Goal: Task Accomplishment & Management: Complete application form

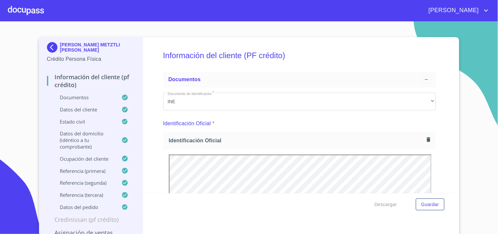
click at [37, 6] on div at bounding box center [26, 10] width 36 height 21
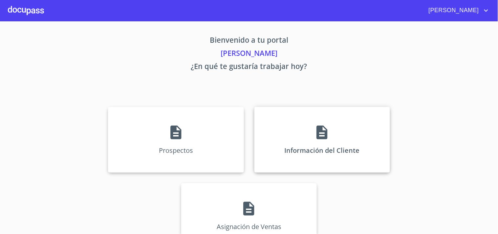
click at [301, 142] on div "Información del Cliente" at bounding box center [322, 140] width 136 height 66
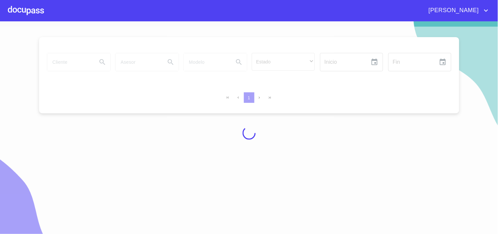
click at [76, 63] on div at bounding box center [249, 133] width 498 height 212
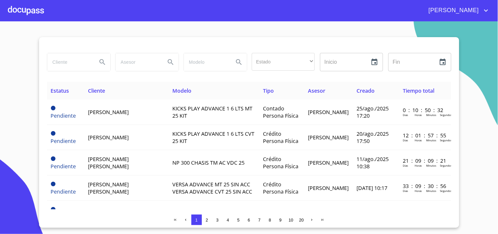
click at [76, 63] on input "search" at bounding box center [69, 62] width 45 height 18
type input "[PERSON_NAME]"
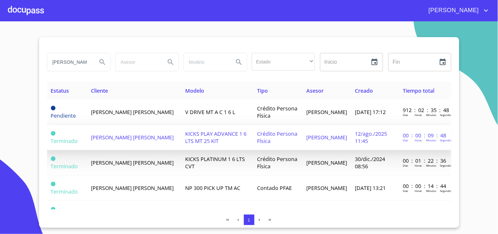
click at [106, 134] on span "[PERSON_NAME] [PERSON_NAME]" at bounding box center [132, 137] width 83 height 7
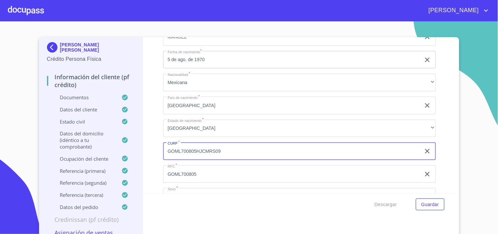
drag, startPoint x: 220, startPoint y: 148, endPoint x: 143, endPoint y: 151, distance: 76.6
click at [143, 151] on div "Información del cliente (PF crédito) Documentos Documento de identificación   *…" at bounding box center [299, 115] width 313 height 156
click at [35, 13] on div at bounding box center [26, 10] width 36 height 21
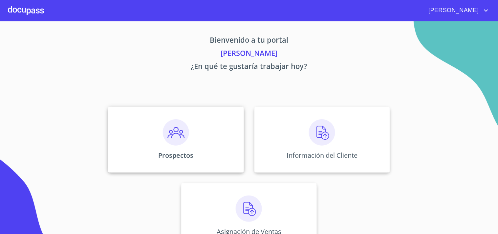
click at [216, 150] on div "Prospectos" at bounding box center [176, 140] width 136 height 66
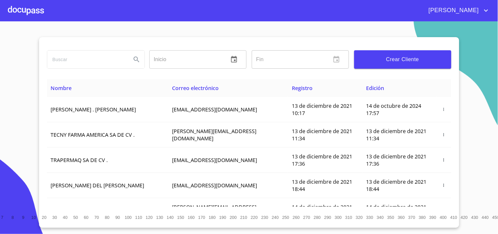
click at [84, 61] on input "search" at bounding box center [86, 60] width 79 height 18
type input "[PERSON_NAME] [PERSON_NAME]"
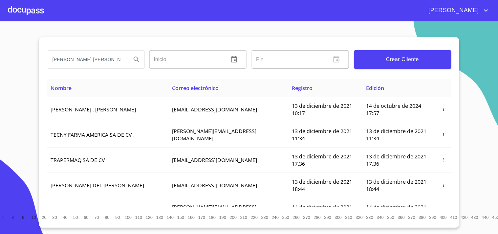
click at [137, 60] on icon "Search" at bounding box center [137, 59] width 6 height 6
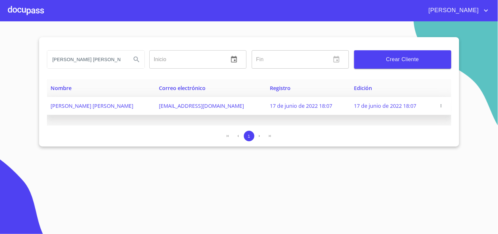
click at [442, 106] on icon "button" at bounding box center [441, 105] width 5 height 5
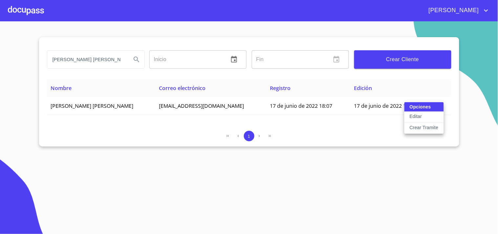
click at [430, 129] on p "Crear Tramite" at bounding box center [424, 127] width 29 height 7
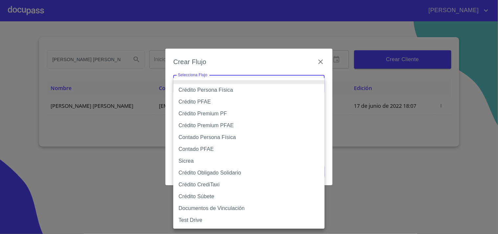
click at [280, 89] on body "[PERSON_NAME] [PERSON_NAME] Inicio ​ Fin ​ Crear Cliente Nombre Correo electrón…" at bounding box center [249, 117] width 498 height 234
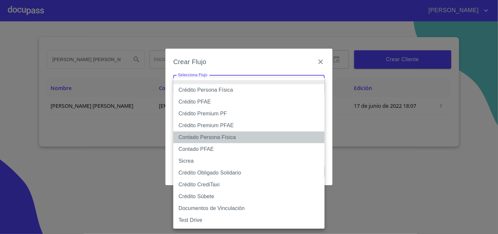
click at [222, 136] on li "Contado Persona Física" at bounding box center [248, 137] width 151 height 12
type input "61b10eea9b8c202ad57ac5da"
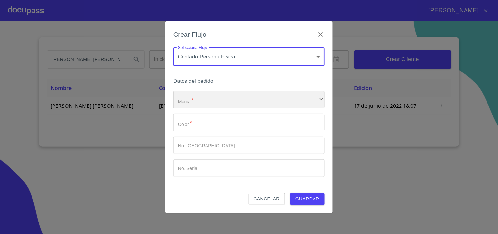
click at [220, 106] on div "​" at bounding box center [248, 100] width 151 height 18
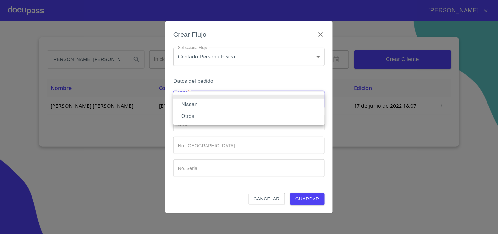
click at [188, 99] on li "Nissan" at bounding box center [248, 105] width 151 height 12
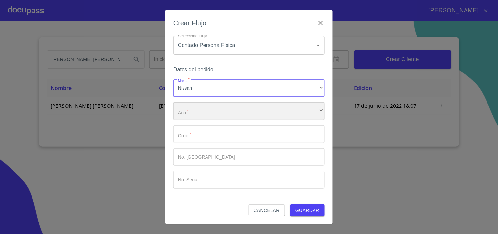
click at [196, 114] on div "​" at bounding box center [248, 111] width 151 height 18
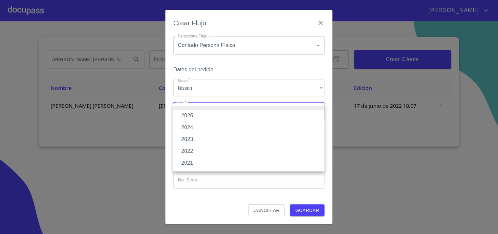
click at [194, 115] on li "2025" at bounding box center [248, 116] width 151 height 12
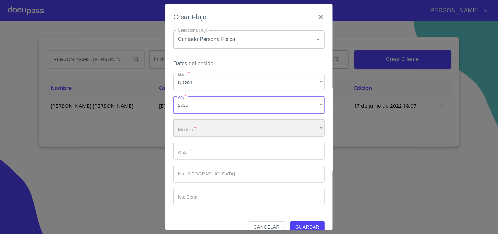
click at [192, 130] on div "​" at bounding box center [248, 128] width 151 height 18
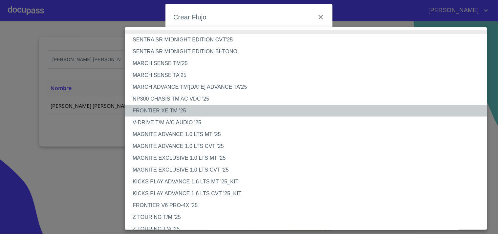
click at [185, 107] on li "FRONTIER XE TM '25" at bounding box center [309, 111] width 368 height 12
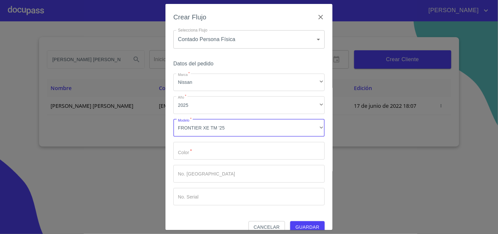
click at [190, 150] on input "Marca   *" at bounding box center [248, 151] width 151 height 18
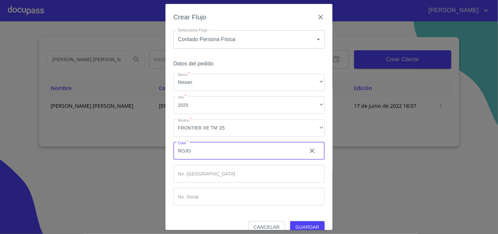
type input "ROJO"
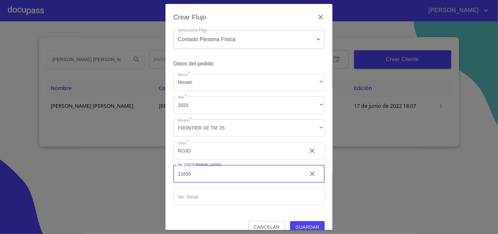
type input "11836"
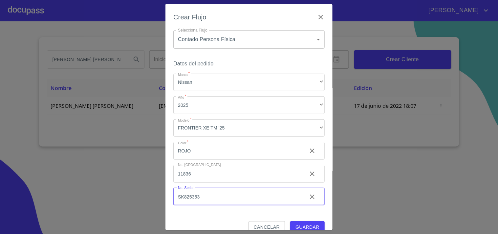
type input "SK825353"
click at [299, 223] on span "Guardar" at bounding box center [308, 227] width 24 height 8
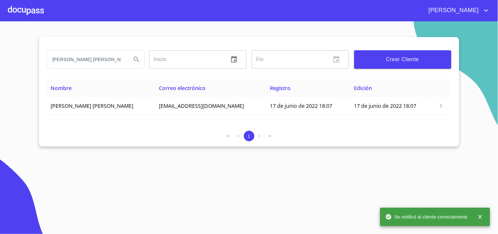
click at [31, 11] on div at bounding box center [26, 10] width 36 height 21
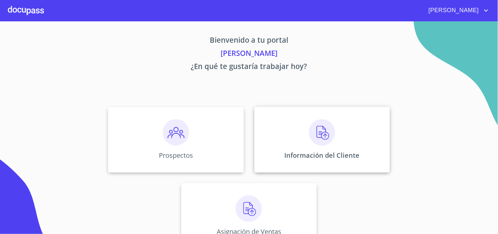
click at [299, 125] on div "Información del Cliente" at bounding box center [322, 140] width 136 height 66
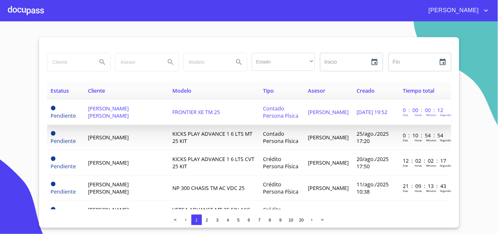
click at [98, 116] on span "[PERSON_NAME] [PERSON_NAME]" at bounding box center [108, 112] width 41 height 14
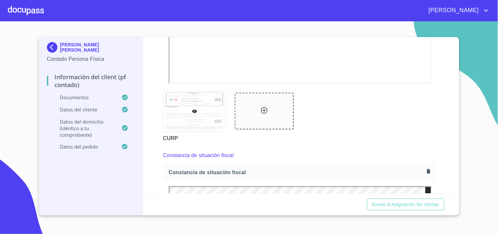
scroll to position [1000, 0]
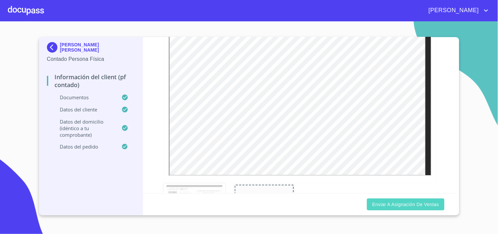
click at [401, 207] on span "Enviar a Asignación de Ventas" at bounding box center [405, 204] width 67 height 8
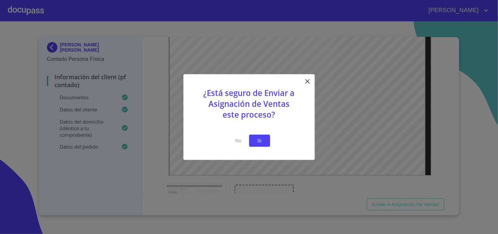
click at [261, 140] on span "Si" at bounding box center [259, 141] width 11 height 8
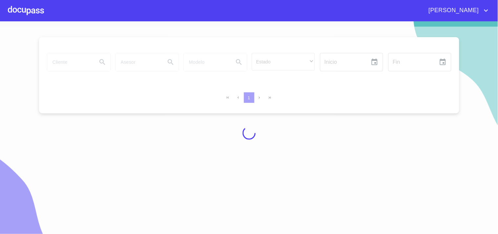
click at [32, 11] on div at bounding box center [26, 10] width 36 height 21
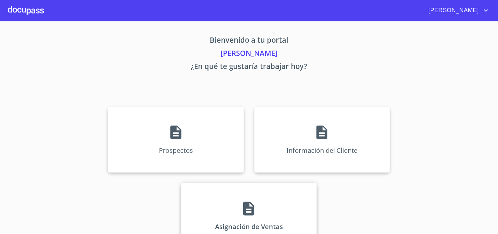
click at [209, 195] on div "Asignación de Ventas" at bounding box center [249, 216] width 136 height 66
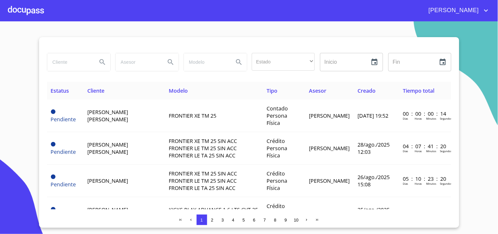
click at [33, 16] on div at bounding box center [26, 10] width 36 height 21
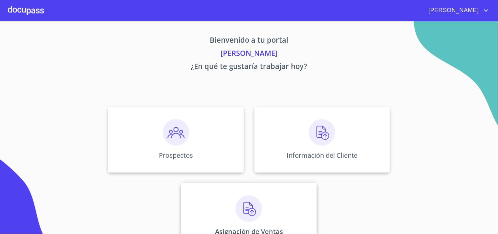
click at [277, 215] on div "Asignación de Ventas" at bounding box center [249, 216] width 136 height 66
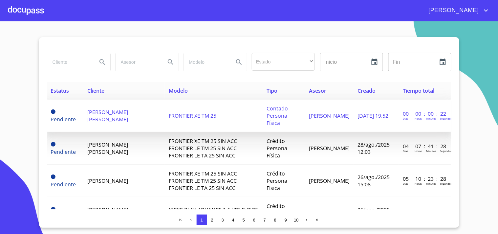
click at [114, 108] on span "[PERSON_NAME] [PERSON_NAME]" at bounding box center [107, 115] width 41 height 14
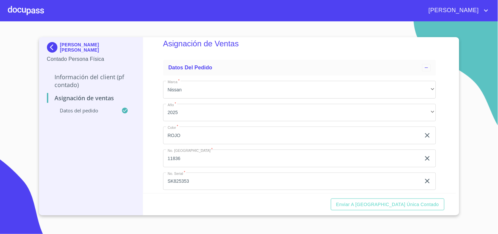
scroll to position [21, 0]
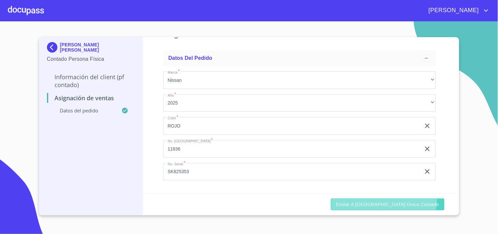
click at [412, 200] on button "Enviar a [GEOGRAPHIC_DATA] única contado" at bounding box center [388, 204] width 114 height 12
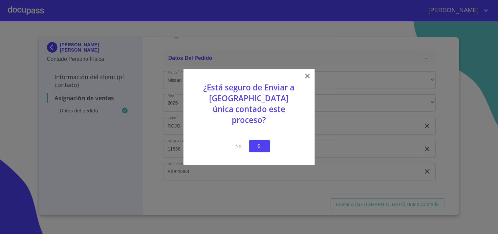
click at [262, 140] on button "Si" at bounding box center [259, 146] width 21 height 12
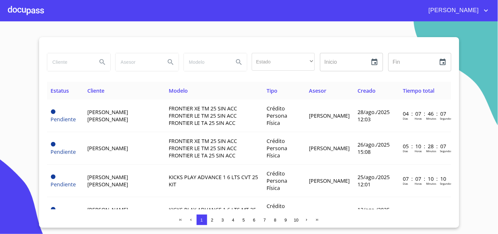
click at [26, 8] on div at bounding box center [26, 10] width 36 height 21
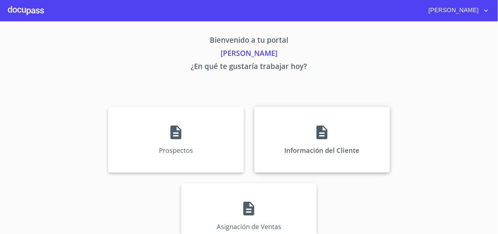
click at [294, 146] on p "Información del Cliente" at bounding box center [322, 150] width 75 height 9
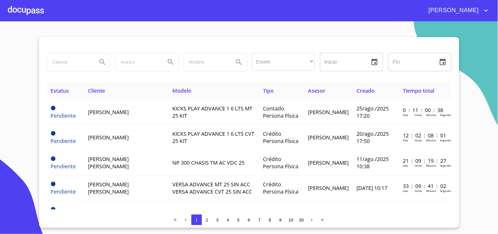
click at [33, 11] on div at bounding box center [26, 10] width 36 height 21
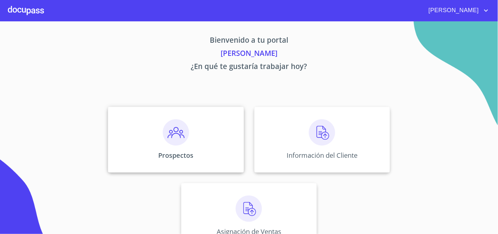
click at [206, 136] on div "Prospectos" at bounding box center [176, 140] width 136 height 66
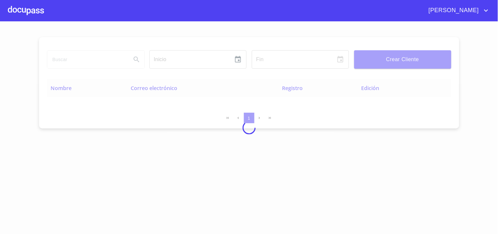
click at [411, 64] on button "Crear Cliente" at bounding box center [402, 59] width 97 height 18
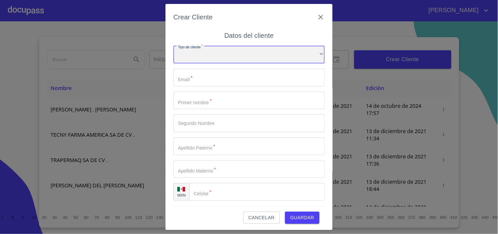
click at [239, 59] on div "​" at bounding box center [248, 55] width 151 height 18
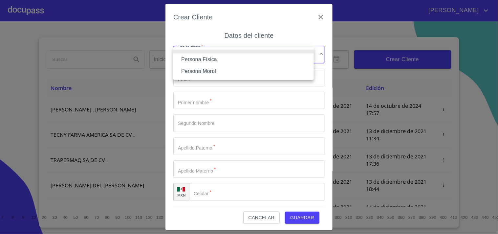
click at [195, 100] on div at bounding box center [249, 117] width 498 height 234
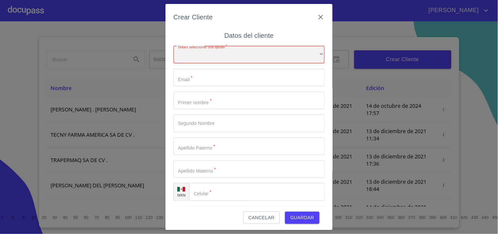
click at [203, 59] on div "​" at bounding box center [248, 55] width 151 height 18
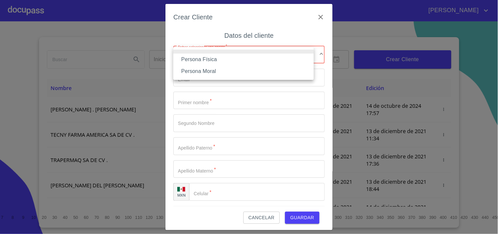
click at [207, 60] on li "Persona Física" at bounding box center [243, 60] width 141 height 12
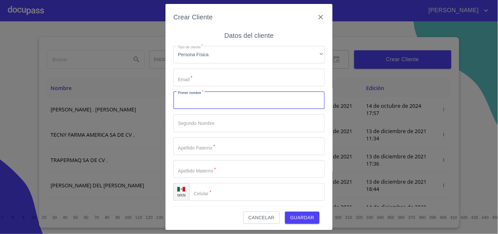
click at [204, 102] on input "Tipo de cliente   *" at bounding box center [248, 101] width 151 height 18
type input "OSCAR"
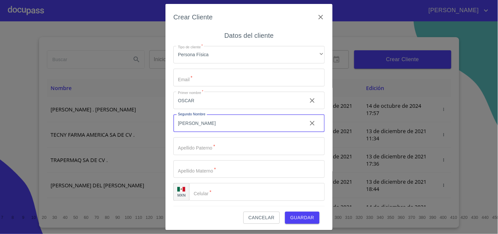
type input "[PERSON_NAME]"
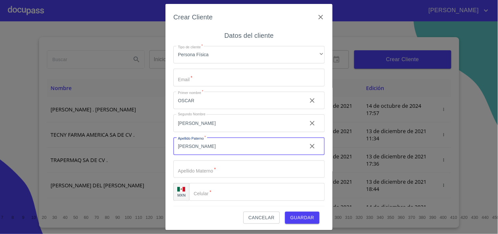
type input "[PERSON_NAME]"
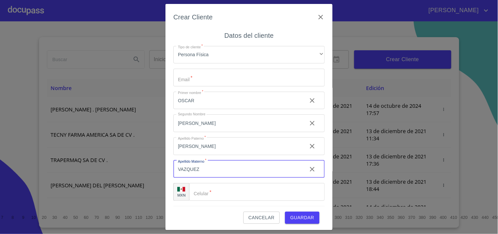
type input "VAZQUEZ"
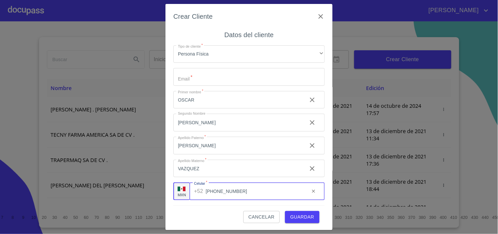
scroll to position [1, 0]
type input "[PHONE_NUMBER]"
click at [289, 221] on button "Guardar" at bounding box center [302, 216] width 34 height 12
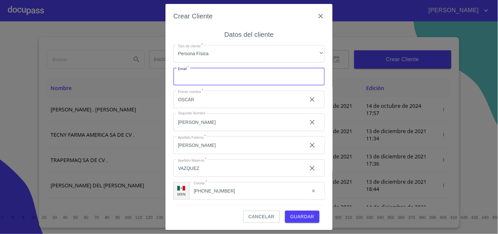
click at [201, 78] on input "Tipo de cliente   *" at bounding box center [248, 77] width 151 height 18
click at [194, 76] on input "Tipo de cliente   *" at bounding box center [248, 77] width 151 height 18
paste input "[EMAIL_ADDRESS][DOMAIN_NAME]"
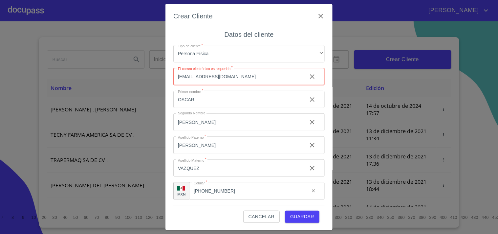
type input "[EMAIL_ADDRESS][DOMAIN_NAME]"
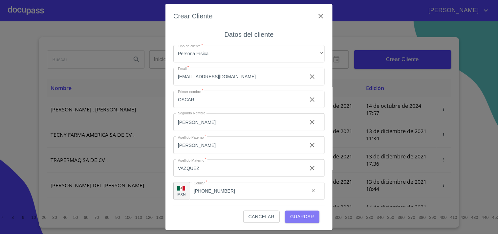
click at [297, 212] on span "Guardar" at bounding box center [302, 216] width 24 height 8
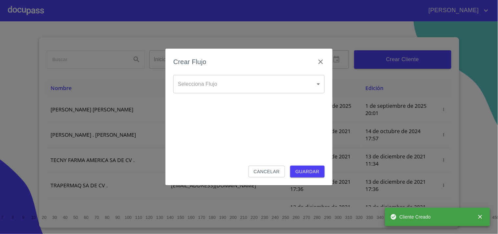
click at [212, 86] on body "[PERSON_NAME] ​ Fin ​ Crear Cliente Nombre Correo electrónico Registro Edición …" at bounding box center [249, 117] width 498 height 234
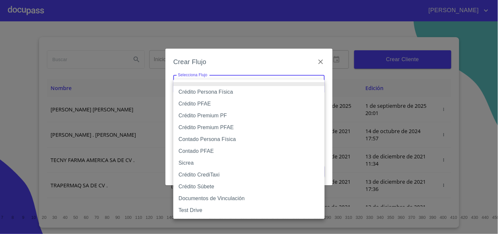
click at [226, 140] on li "Contado Persona Física" at bounding box center [248, 139] width 151 height 12
type input "61b10eea9b8c202ad57ac5da"
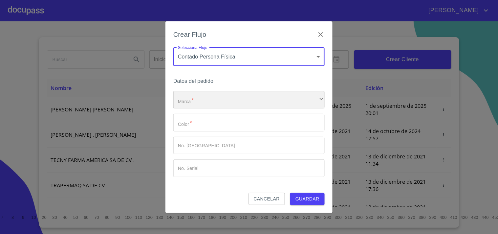
click at [221, 100] on div "​" at bounding box center [248, 100] width 151 height 18
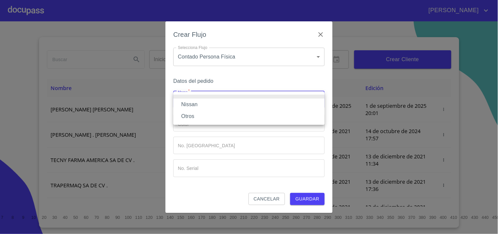
click at [194, 104] on li "Nissan" at bounding box center [248, 105] width 151 height 12
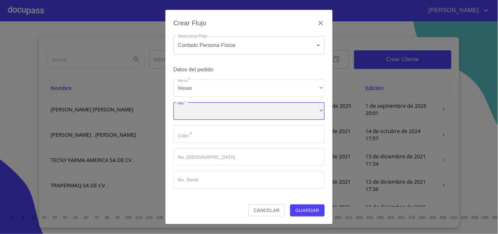
click at [194, 112] on div "​" at bounding box center [248, 111] width 151 height 18
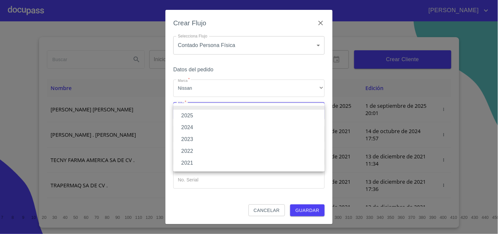
click at [189, 115] on li "2025" at bounding box center [248, 116] width 151 height 12
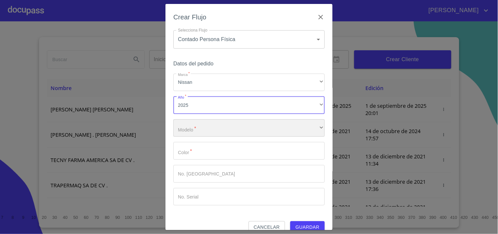
click at [198, 127] on div "​" at bounding box center [248, 128] width 151 height 18
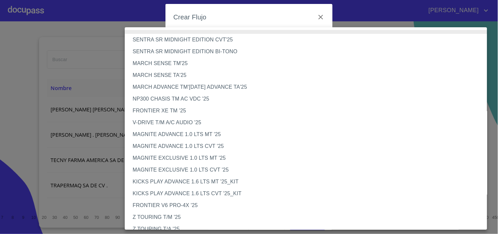
scroll to position [36, 0]
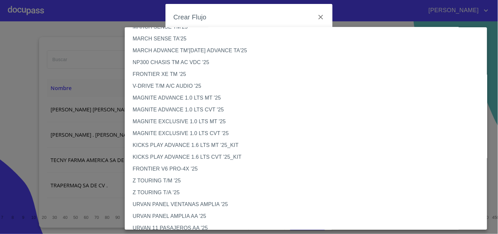
click at [176, 77] on li "FRONTIER XE TM '25" at bounding box center [309, 74] width 368 height 12
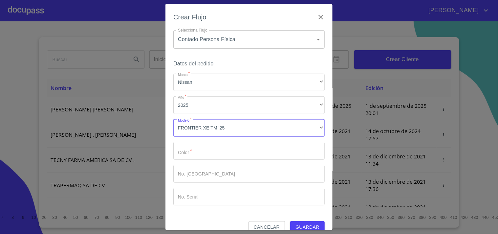
click at [193, 149] on input "Marca   *" at bounding box center [248, 151] width 151 height 18
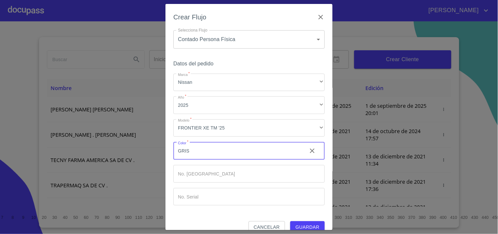
type input "GRIS"
click at [308, 225] on span "Guardar" at bounding box center [308, 227] width 24 height 8
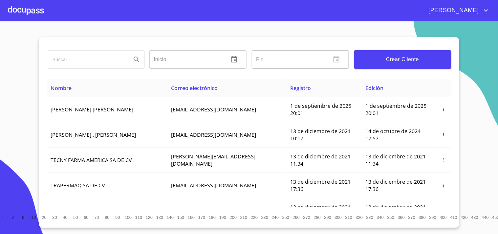
click at [30, 13] on div at bounding box center [26, 10] width 36 height 21
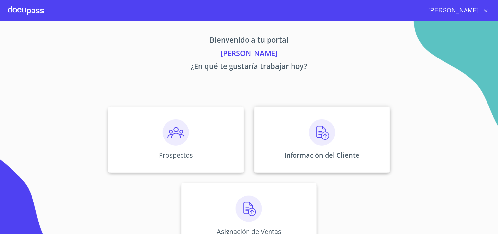
click at [318, 156] on p "Información del Cliente" at bounding box center [322, 155] width 75 height 9
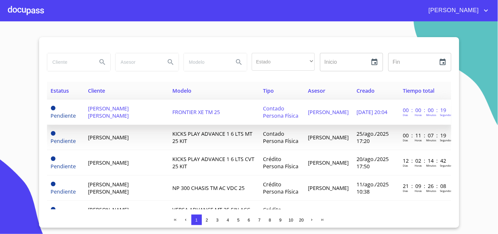
click at [107, 109] on span "[PERSON_NAME] [PERSON_NAME]" at bounding box center [108, 112] width 41 height 14
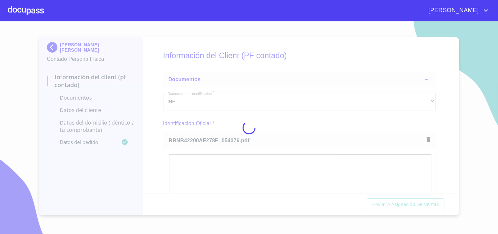
click at [261, 129] on div at bounding box center [249, 127] width 498 height 212
click at [435, 107] on div at bounding box center [249, 127] width 498 height 212
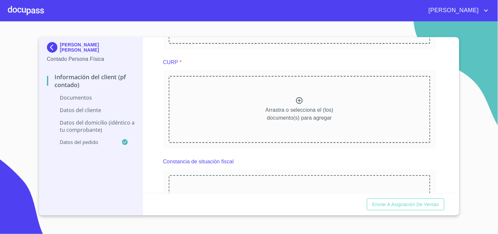
scroll to position [429, 0]
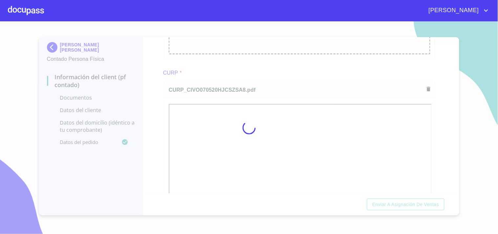
click at [266, 73] on div at bounding box center [249, 127] width 498 height 212
click at [442, 96] on div at bounding box center [249, 127] width 498 height 212
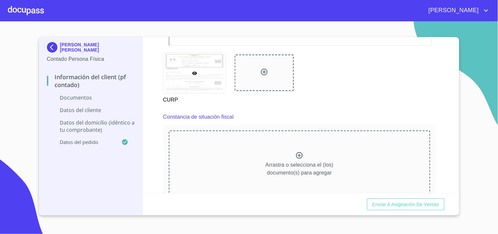
scroll to position [675, 0]
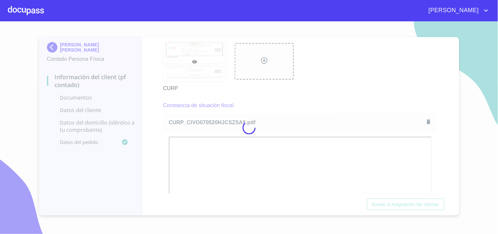
click at [270, 104] on div at bounding box center [249, 127] width 498 height 212
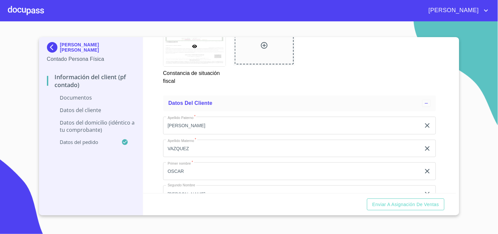
scroll to position [1063, 0]
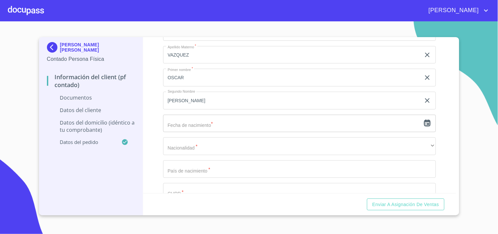
click at [424, 122] on icon "button" at bounding box center [428, 123] width 8 height 8
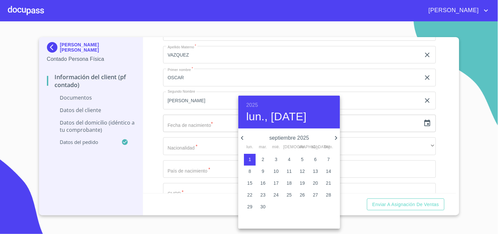
click at [252, 104] on h6 "2025" at bounding box center [252, 104] width 12 height 9
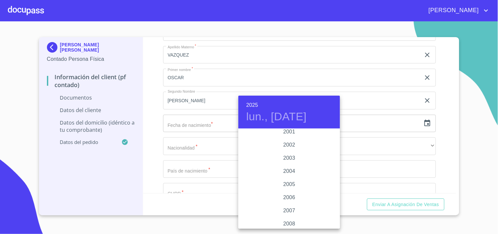
scroll to position [1019, 0]
click at [287, 192] on div "2007" at bounding box center [289, 194] width 102 height 13
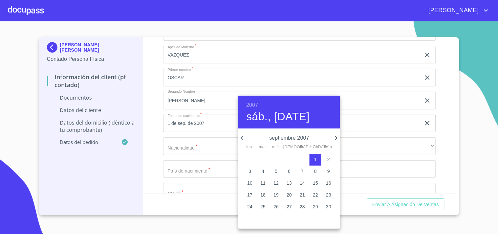
click at [243, 138] on icon "button" at bounding box center [242, 138] width 8 height 8
click at [327, 183] on p "20" at bounding box center [328, 183] width 5 height 7
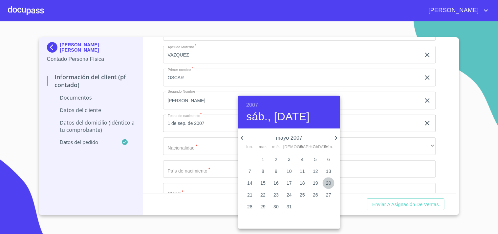
type input "20 de may. de 2007"
click at [192, 148] on div at bounding box center [249, 117] width 498 height 234
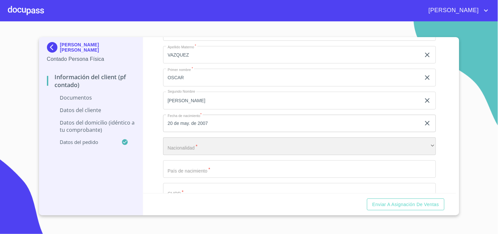
click at [194, 147] on div "​" at bounding box center [299, 146] width 273 height 18
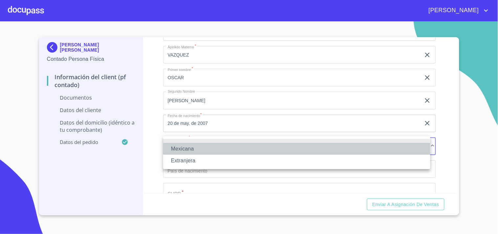
click at [187, 148] on li "Mexicana" at bounding box center [296, 149] width 267 height 12
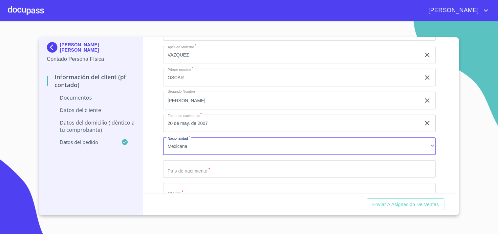
click at [199, 41] on input "Documento de identificación   *" at bounding box center [292, 32] width 258 height 18
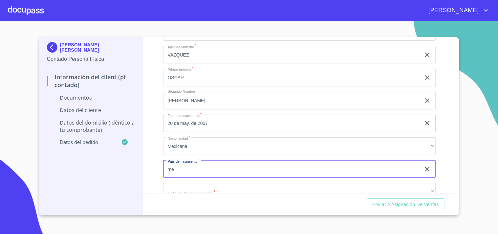
type input "m"
type input "[GEOGRAPHIC_DATA]"
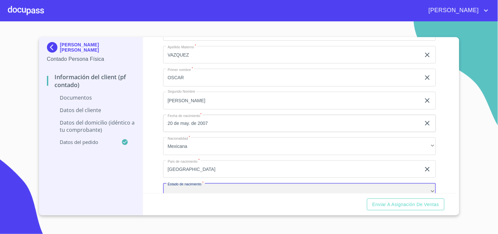
scroll to position [1068, 0]
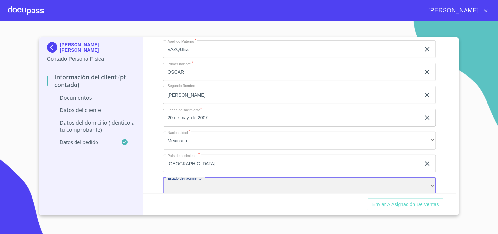
click at [212, 184] on div "​" at bounding box center [299, 186] width 273 height 18
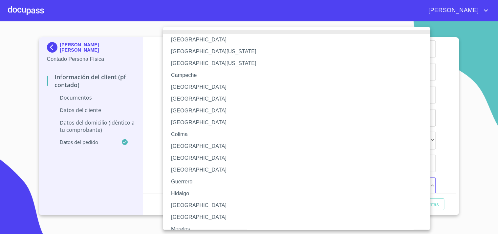
click at [180, 205] on li "[GEOGRAPHIC_DATA]" at bounding box center [299, 205] width 273 height 12
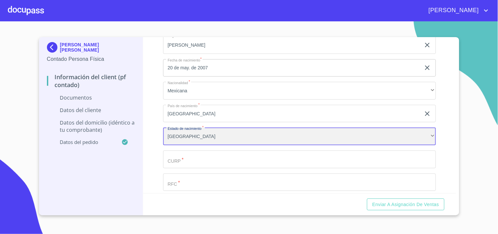
scroll to position [1141, 0]
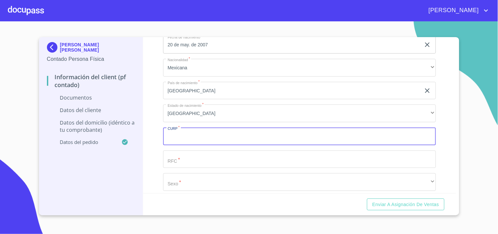
click at [189, 137] on input "Documento de identificación   *" at bounding box center [299, 136] width 273 height 18
paste input "[EMAIL_ADDRESS][DOMAIN_NAME]"
type input "O"
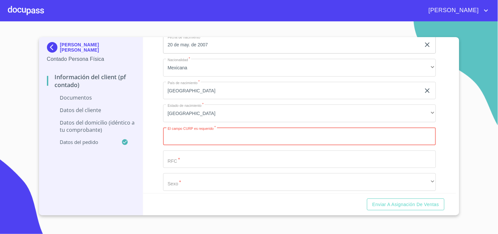
click at [178, 136] on input "Documento de identificación   *" at bounding box center [299, 136] width 273 height 18
paste input "CIVO070520HJCSZSA8"
type input "CIVO070520HJCSZSA8"
paste input "CIVO070520HJCSZSA8"
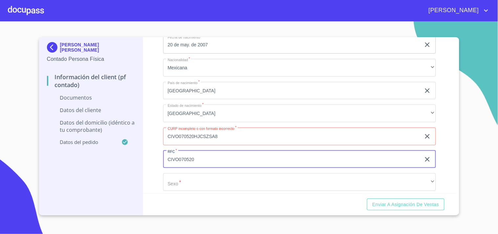
click at [179, 160] on input "CIVO070520" at bounding box center [292, 159] width 258 height 18
type input "CIVO070520"
drag, startPoint x: 176, startPoint y: 135, endPoint x: 191, endPoint y: 141, distance: 17.0
click at [176, 135] on input "CIVO070520HJCSZSA8" at bounding box center [292, 136] width 258 height 18
type input "CIVO070520HJCSZSA8"
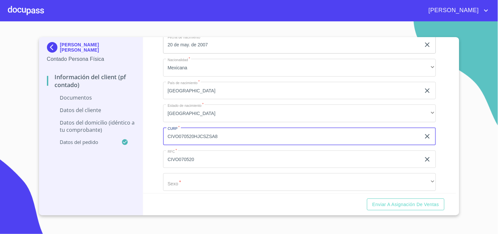
scroll to position [1178, 0]
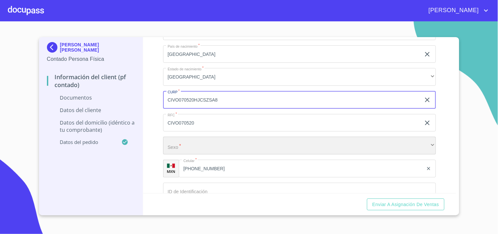
click at [196, 142] on div "​" at bounding box center [299, 146] width 273 height 18
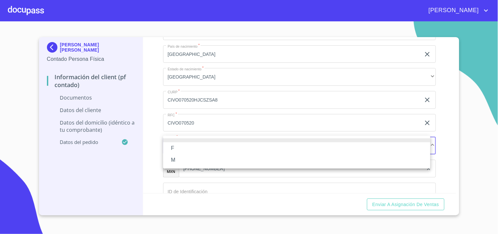
click at [183, 156] on li "M" at bounding box center [296, 160] width 267 height 12
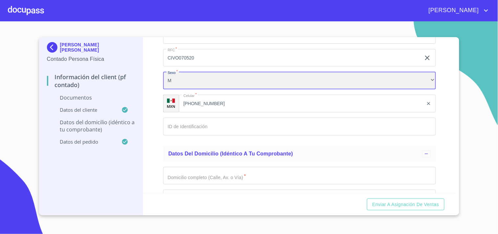
scroll to position [1251, 0]
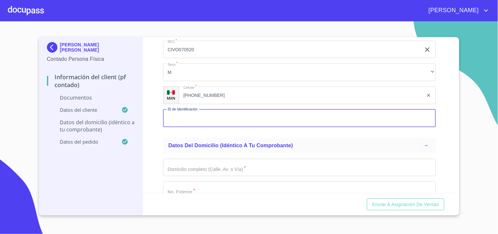
click at [226, 116] on input "Documento de identificación   *" at bounding box center [299, 118] width 273 height 18
type input "2757863996"
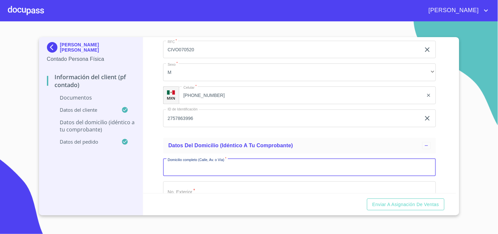
click at [203, 170] on input "Documento de identificación   *" at bounding box center [299, 168] width 273 height 18
type input "C SAN OSCAR"
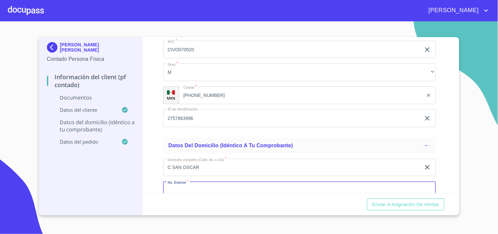
scroll to position [1255, 0]
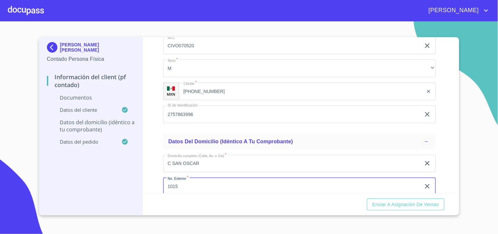
type input "1015"
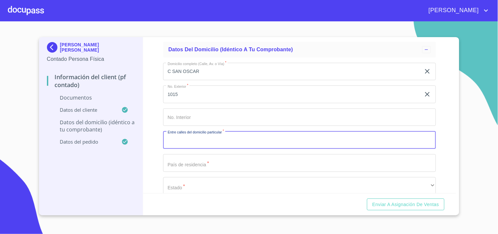
type input "D"
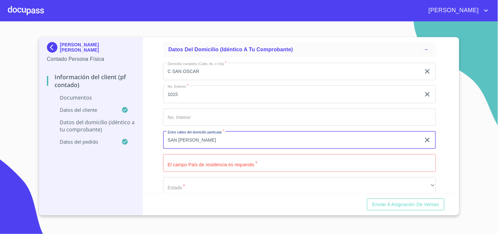
type input "SAN [PERSON_NAME]"
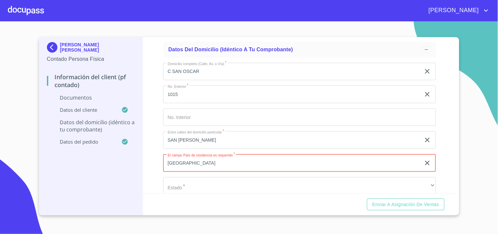
type input "[GEOGRAPHIC_DATA]"
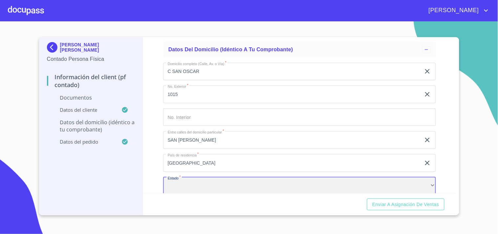
click at [206, 186] on div "​" at bounding box center [299, 186] width 273 height 18
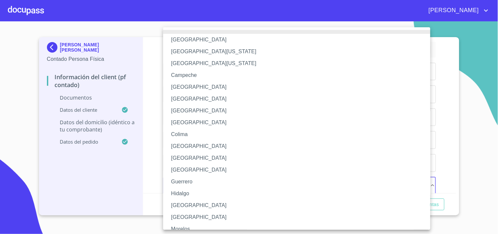
click at [174, 206] on li "[GEOGRAPHIC_DATA]" at bounding box center [299, 205] width 273 height 12
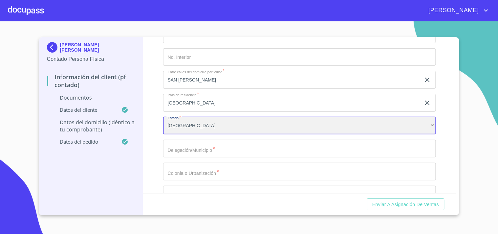
scroll to position [1420, 0]
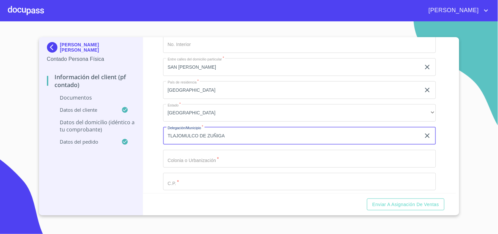
type input "TLAJOMULCO DE ZUÑIGA"
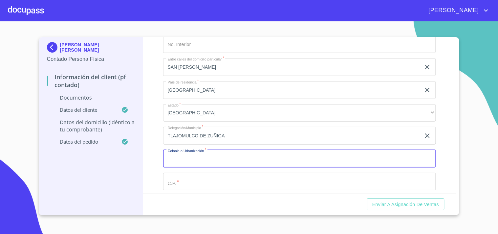
click at [254, 159] on input "Documento de identificación   *" at bounding box center [299, 159] width 273 height 18
type input "LA PROVIDENCIA"
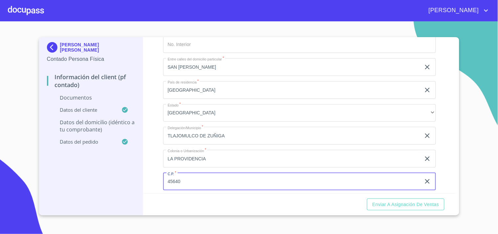
type input "45640"
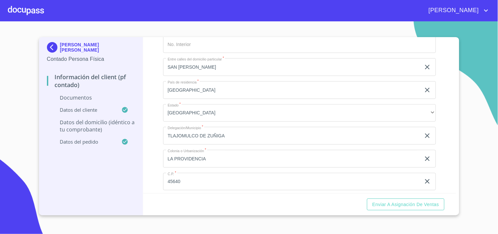
scroll to position [1506, 0]
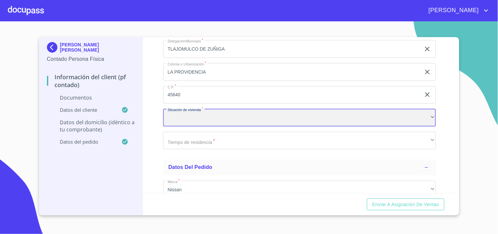
click at [222, 118] on div "​" at bounding box center [299, 118] width 273 height 18
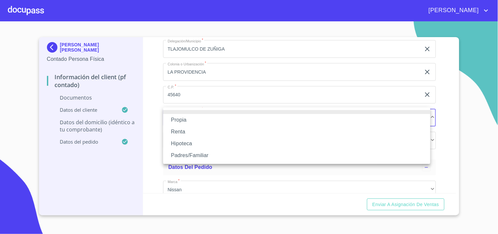
click at [171, 121] on li "Propia" at bounding box center [296, 120] width 267 height 12
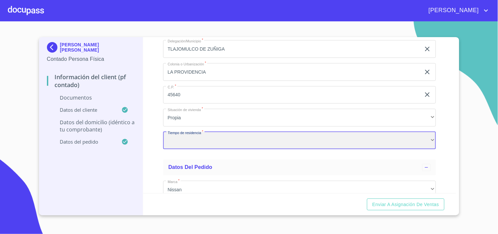
click at [194, 139] on div "​" at bounding box center [299, 141] width 273 height 18
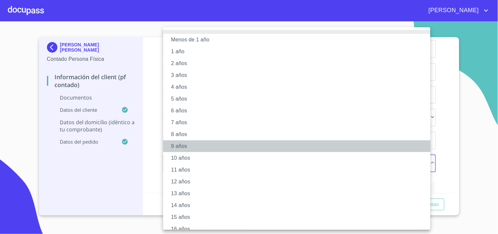
click at [185, 143] on li "9 años" at bounding box center [299, 146] width 273 height 12
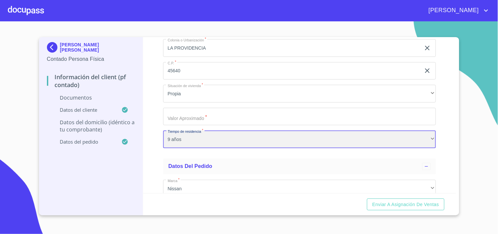
scroll to position [1543, 0]
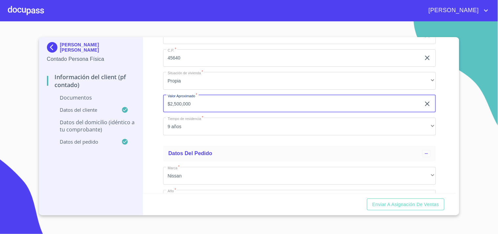
type input "$2,500,000"
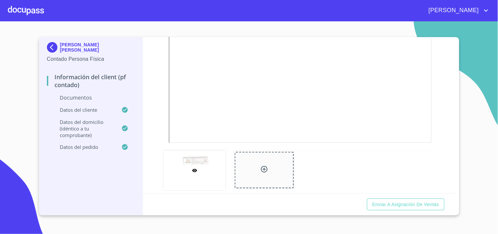
scroll to position [302, 0]
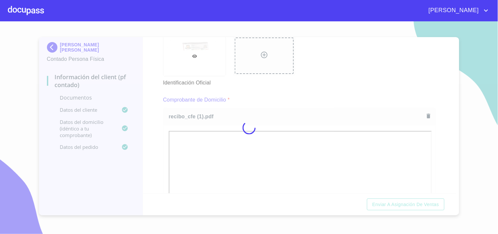
click at [279, 98] on div at bounding box center [249, 127] width 498 height 212
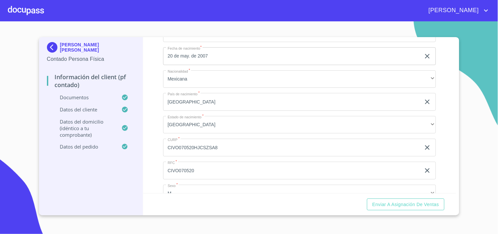
scroll to position [1505, 0]
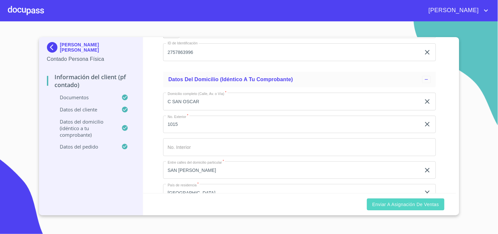
click at [421, 202] on span "Enviar a Asignación de Ventas" at bounding box center [405, 204] width 67 height 8
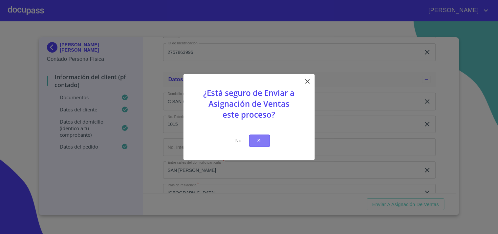
click at [265, 143] on button "Si" at bounding box center [259, 141] width 21 height 12
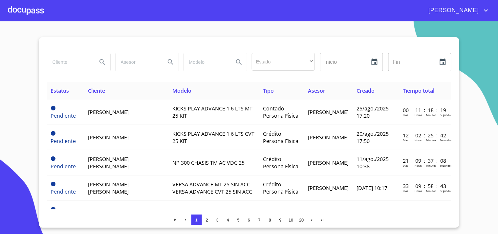
click at [26, 17] on div at bounding box center [26, 10] width 36 height 21
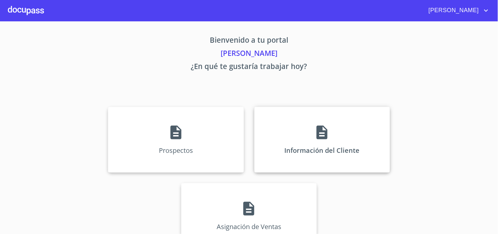
click at [302, 155] on div "Información del Cliente" at bounding box center [322, 140] width 136 height 66
